Goal: Task Accomplishment & Management: Manage account settings

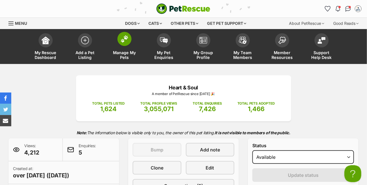
click at [123, 43] on span at bounding box center [125, 39] width 14 height 14
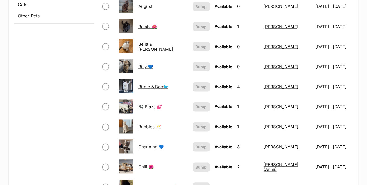
scroll to position [310, 0]
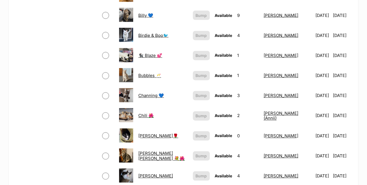
click at [150, 53] on link "🐈‍⬛ Blaze 💕" at bounding box center [150, 55] width 24 height 5
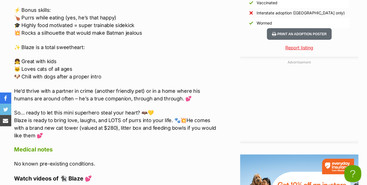
scroll to position [733, 0]
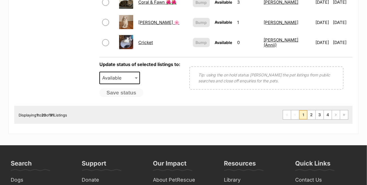
scroll to position [564, 0]
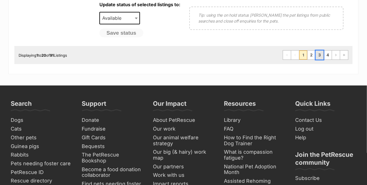
click at [320, 50] on link "3" at bounding box center [320, 54] width 8 height 9
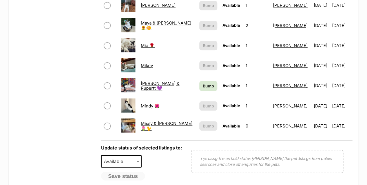
scroll to position [479, 0]
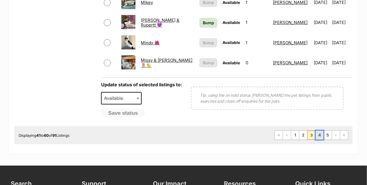
click at [321, 132] on link "4" at bounding box center [320, 134] width 8 height 9
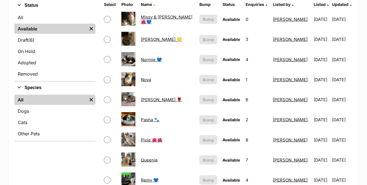
click at [148, 79] on link "Nova" at bounding box center [146, 79] width 10 height 5
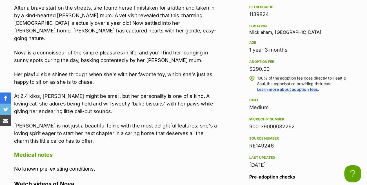
scroll to position [535, 0]
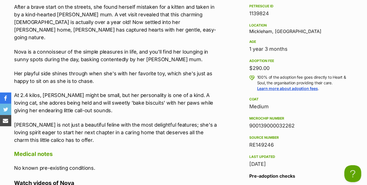
drag, startPoint x: 300, startPoint y: 125, endPoint x: 249, endPoint y: 122, distance: 50.2
click at [249, 122] on div "900139000032262" at bounding box center [299, 126] width 100 height 8
copy div "900139000032262"
